Goal: Task Accomplishment & Management: Use online tool/utility

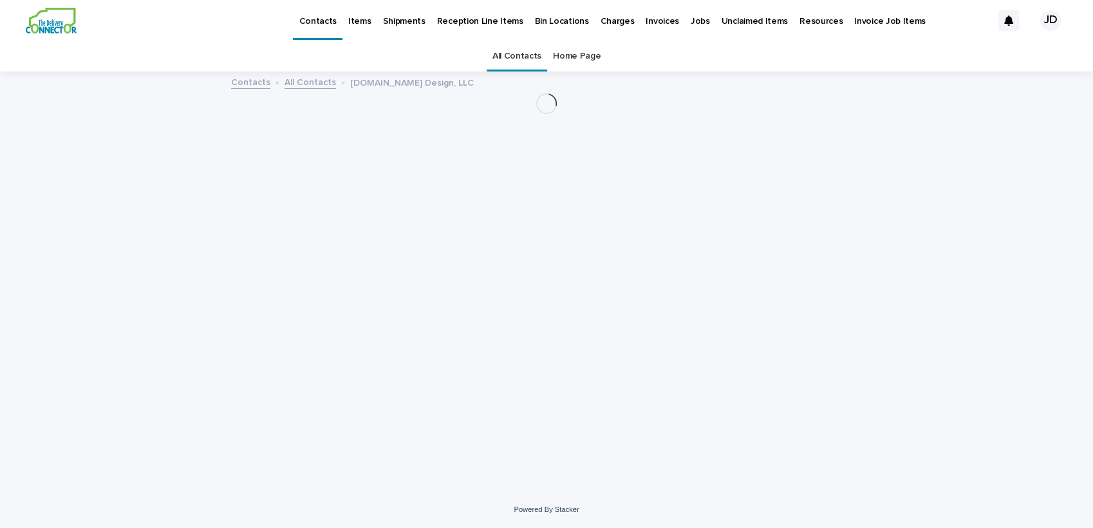
click at [513, 49] on link "All Contacts" at bounding box center [517, 56] width 49 height 30
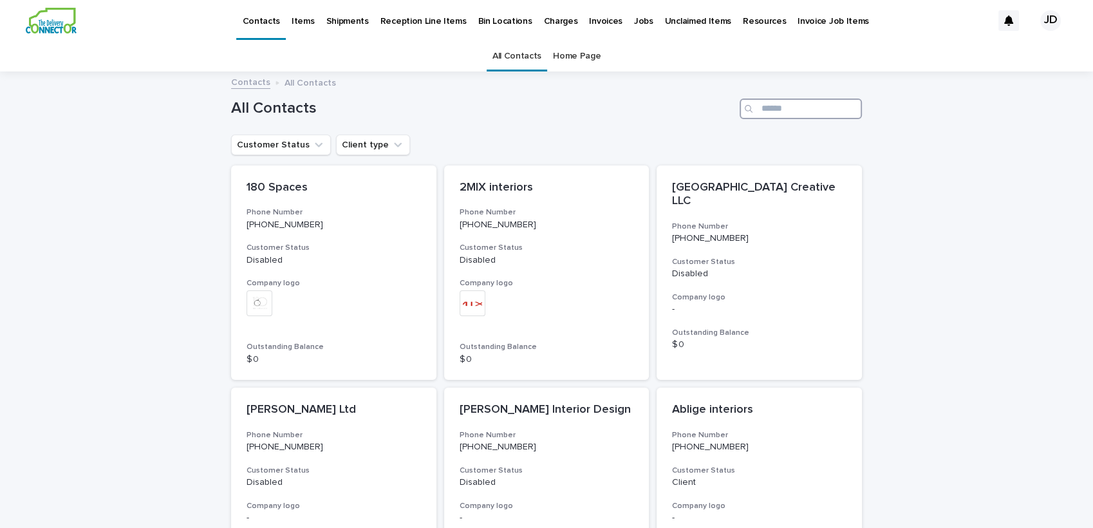
click at [769, 109] on input "Search" at bounding box center [801, 109] width 122 height 21
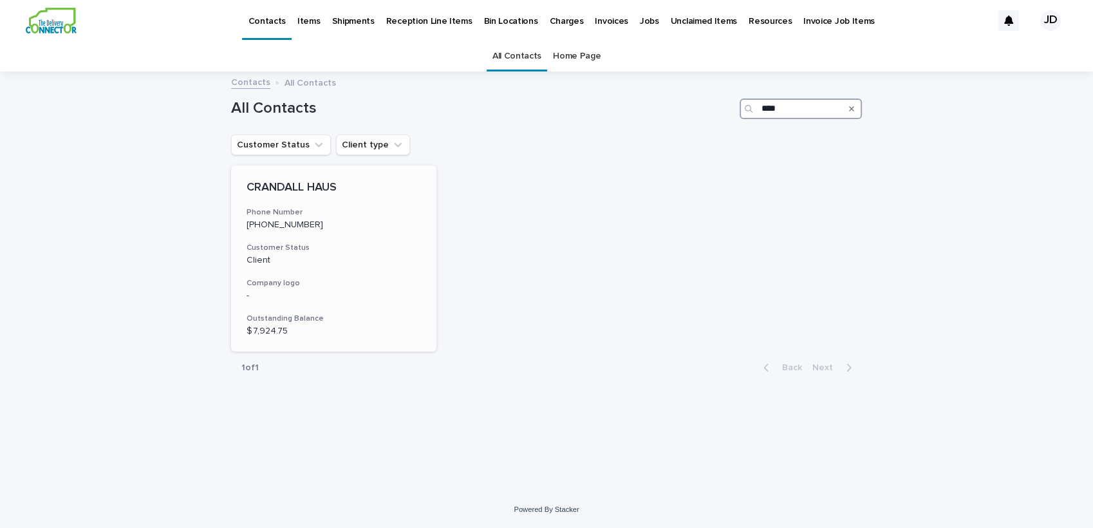
type input "****"
click at [397, 205] on div "CRANDALL HAUS Phone Number [PHONE_NUMBER] Customer Status Client Company logo -…" at bounding box center [333, 258] width 205 height 187
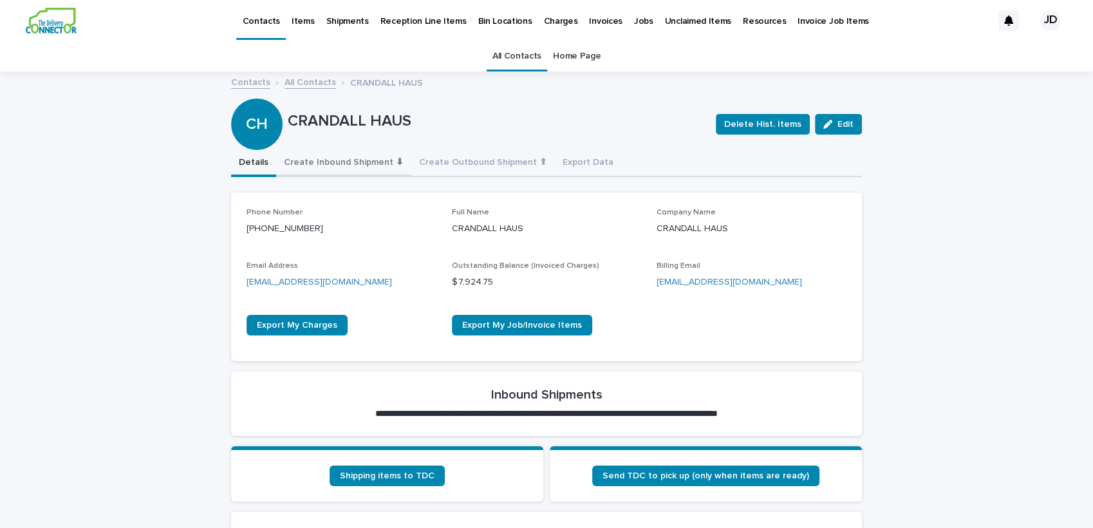
click at [331, 162] on button "Create Inbound Shipment ⬇" at bounding box center [343, 163] width 135 height 27
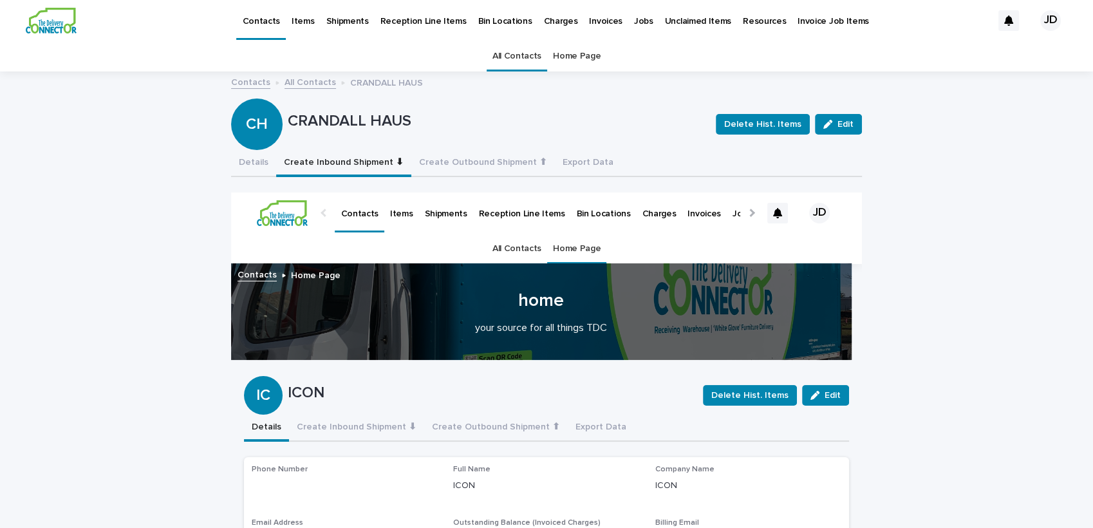
click at [516, 57] on link "All Contacts" at bounding box center [517, 56] width 49 height 30
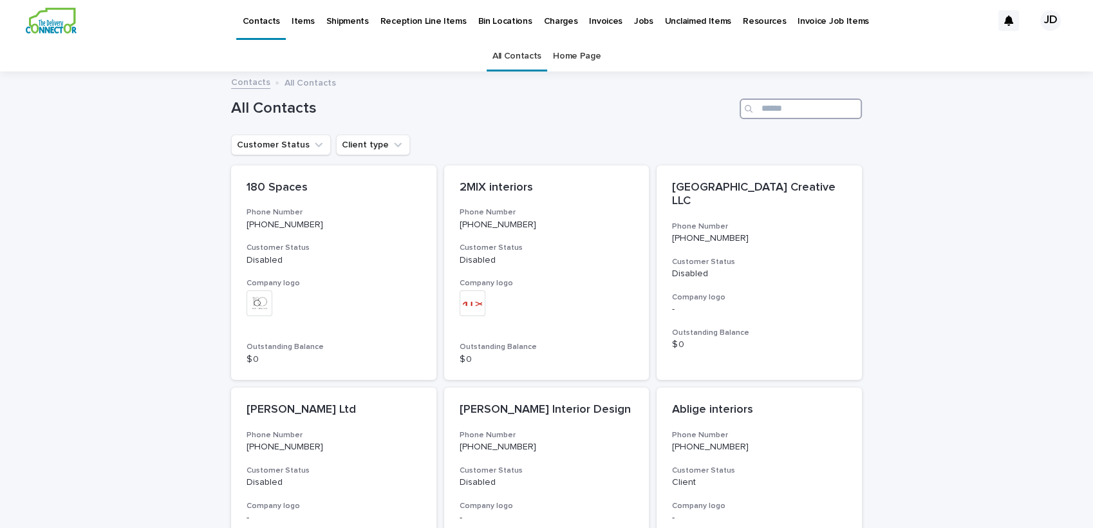
click at [782, 111] on input "Search" at bounding box center [801, 109] width 122 height 21
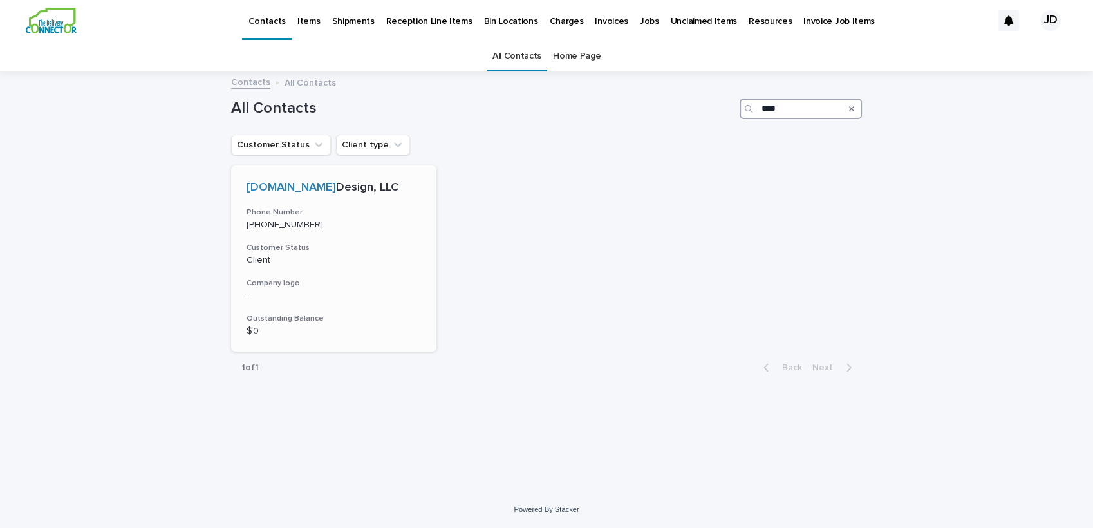
type input "****"
click at [375, 236] on div "[DOMAIN_NAME] Design, LLC Phone Number [PHONE_NUMBER] Customer Status Client Co…" at bounding box center [333, 258] width 205 height 187
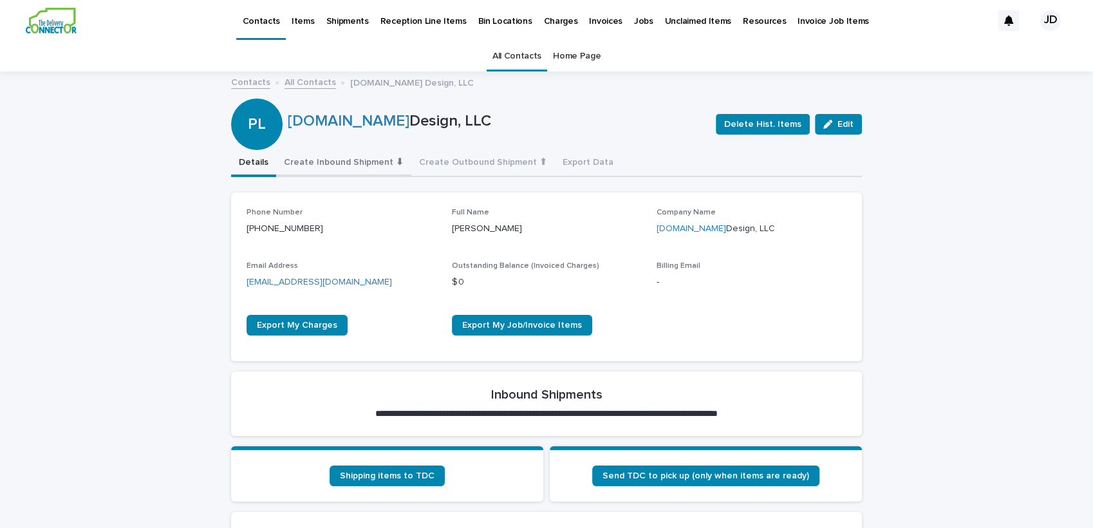
click at [361, 166] on button "Create Inbound Shipment ⬇" at bounding box center [343, 163] width 135 height 27
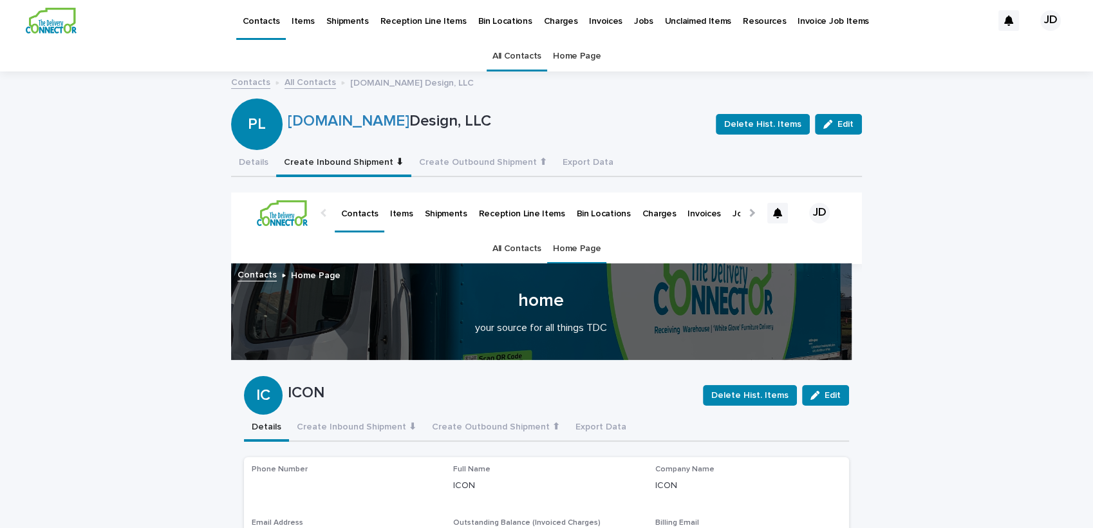
click at [513, 48] on link "All Contacts" at bounding box center [517, 56] width 49 height 30
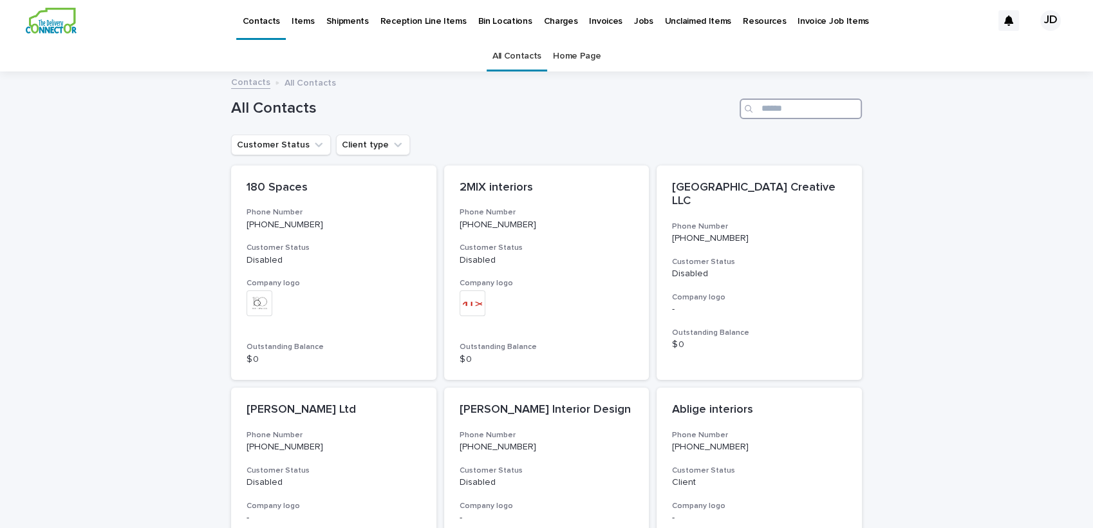
click at [813, 113] on input "Search" at bounding box center [801, 109] width 122 height 21
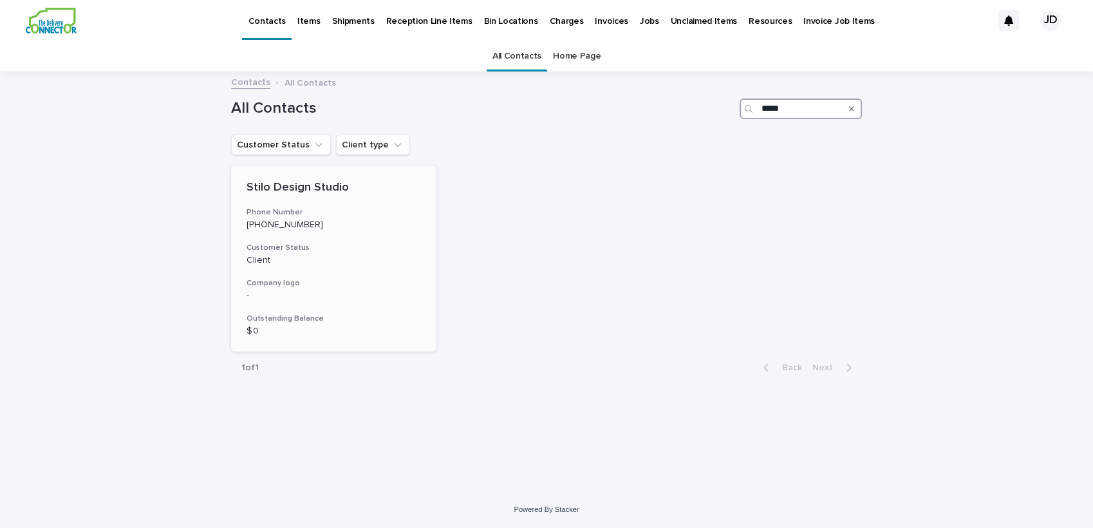
type input "*****"
click at [350, 250] on h3 "Customer Status" at bounding box center [334, 248] width 174 height 10
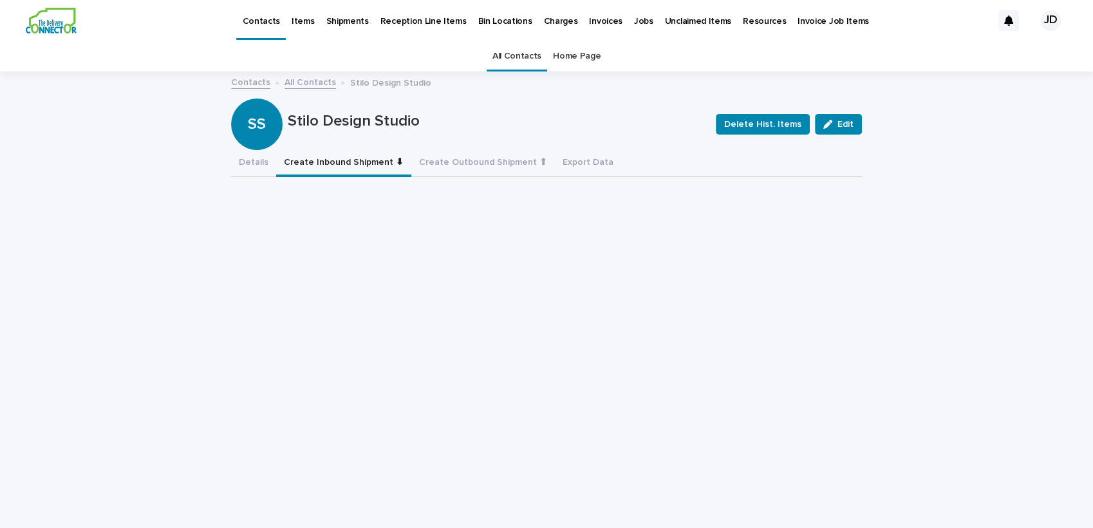
click at [338, 160] on button "Create Inbound Shipment ⬇" at bounding box center [343, 163] width 135 height 27
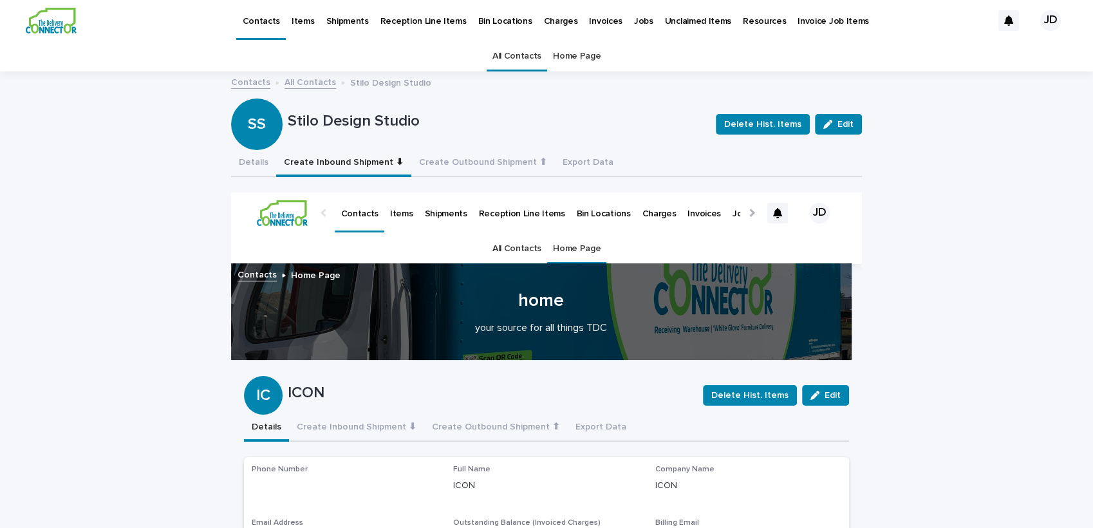
click at [494, 61] on link "All Contacts" at bounding box center [517, 56] width 49 height 30
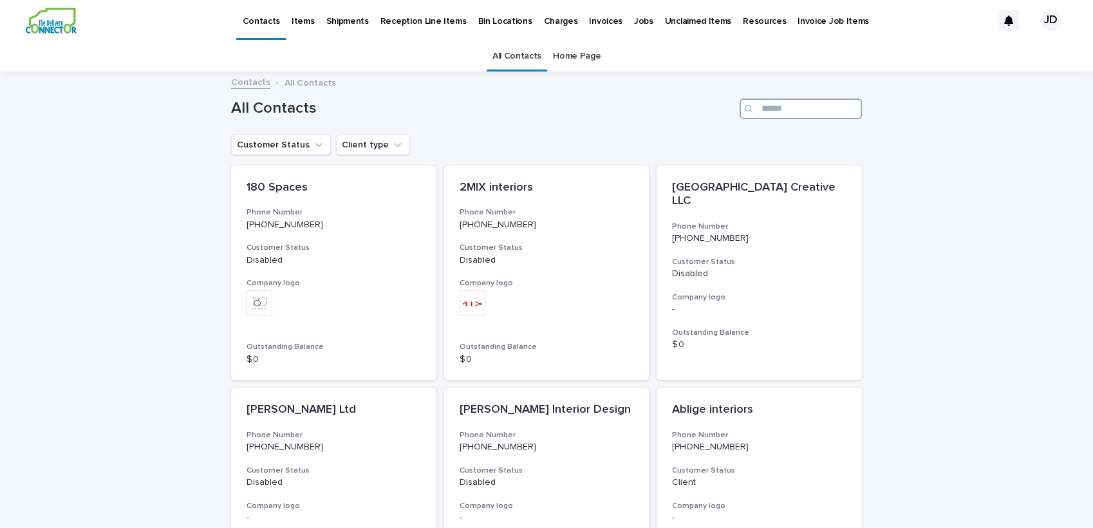
click at [779, 104] on input "Search" at bounding box center [801, 109] width 122 height 21
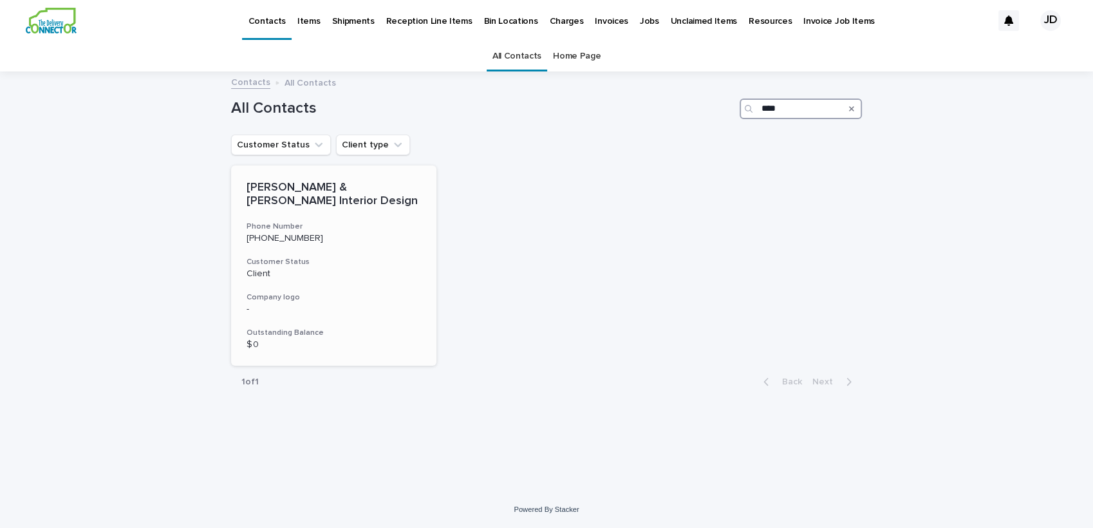
type input "****"
click at [366, 221] on h3 "Phone Number" at bounding box center [334, 226] width 174 height 10
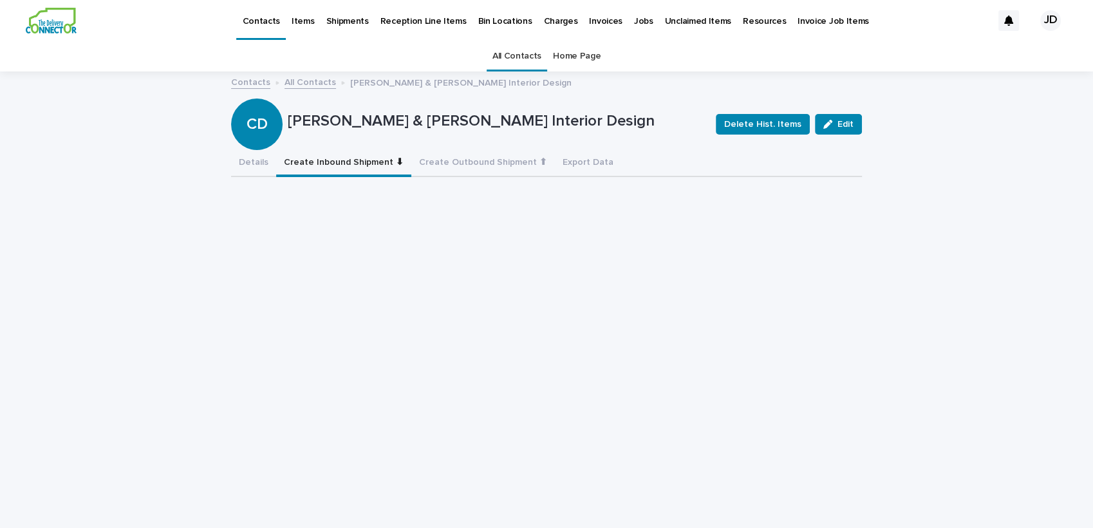
click at [347, 168] on button "Create Inbound Shipment ⬇" at bounding box center [343, 163] width 135 height 27
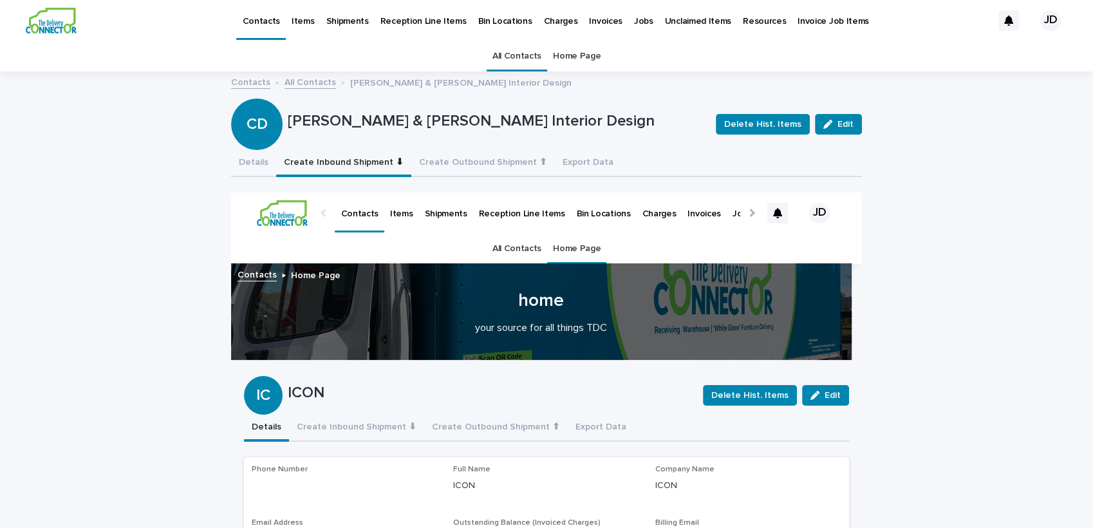
click at [496, 55] on link "All Contacts" at bounding box center [517, 56] width 49 height 30
